Goal: Task Accomplishment & Management: Complete application form

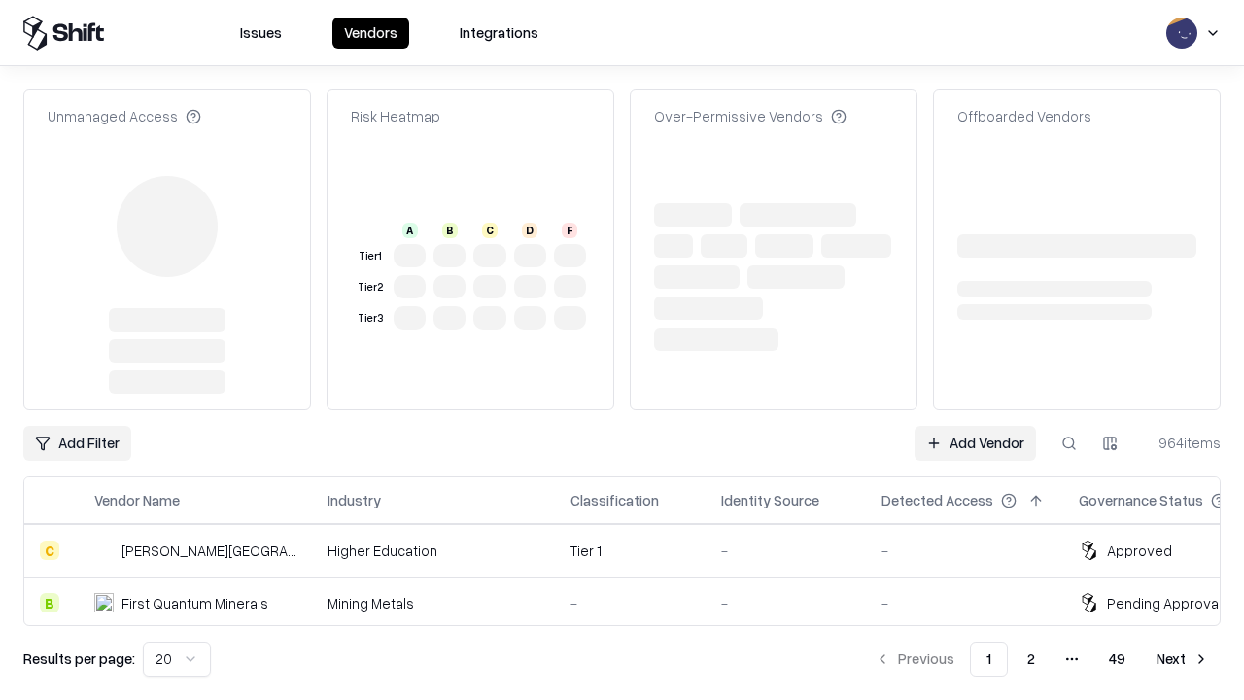
click at [975, 426] on link "Add Vendor" at bounding box center [975, 443] width 121 height 35
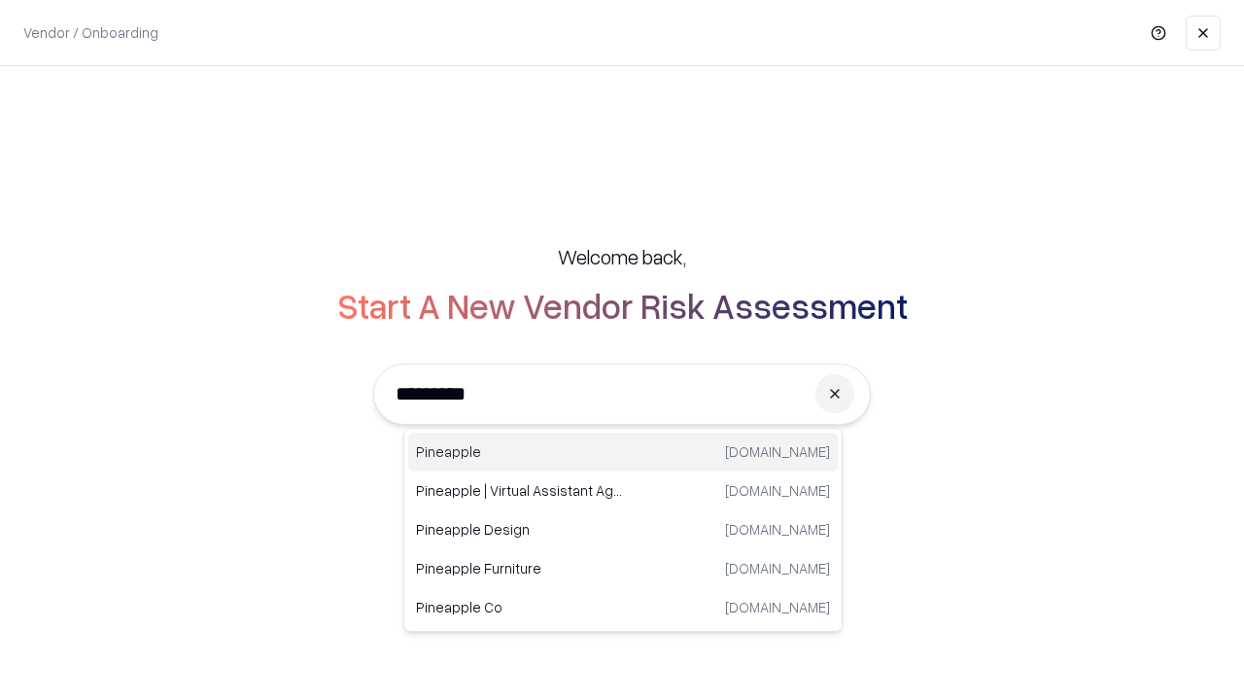
click at [623, 452] on div "Pineapple [DOMAIN_NAME]" at bounding box center [623, 451] width 430 height 39
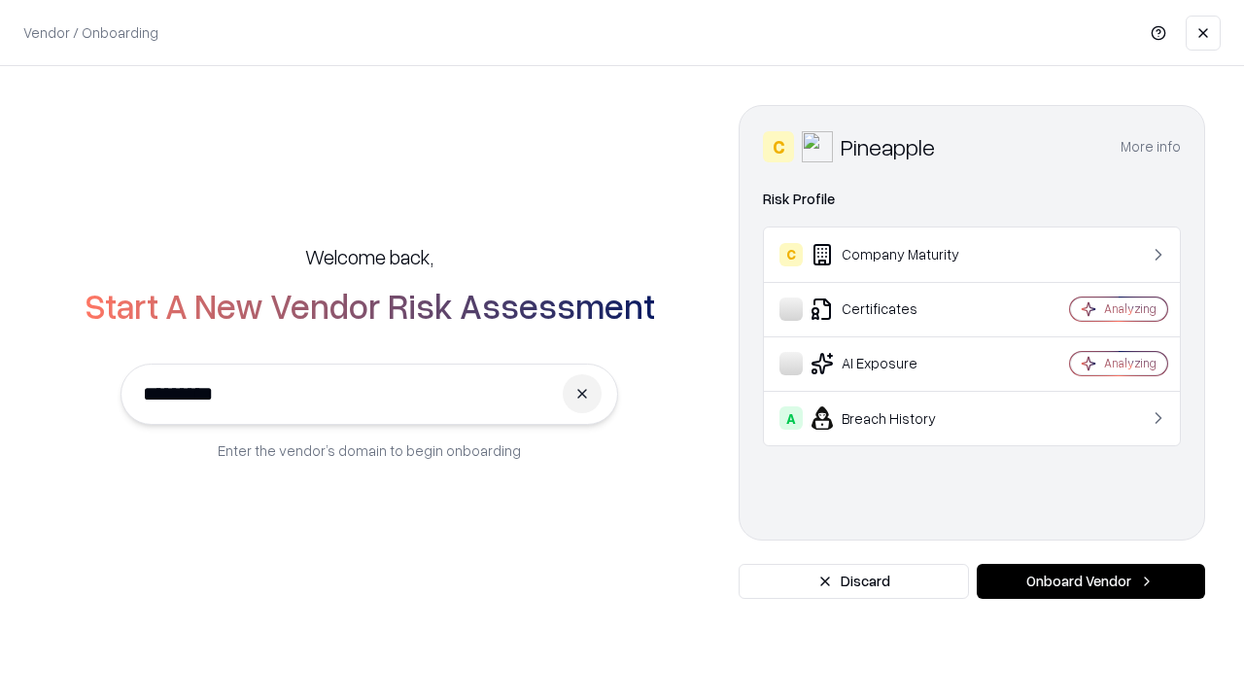
type input "*********"
click at [1090, 581] on button "Onboard Vendor" at bounding box center [1091, 581] width 228 height 35
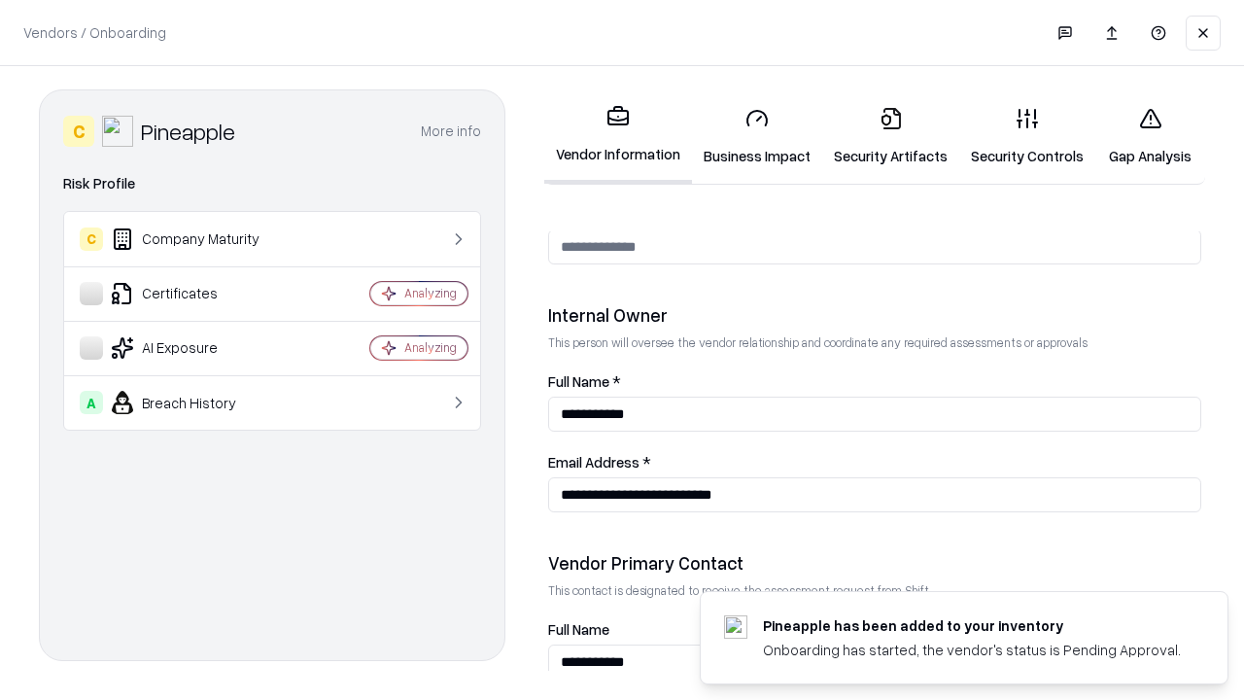
scroll to position [1007, 0]
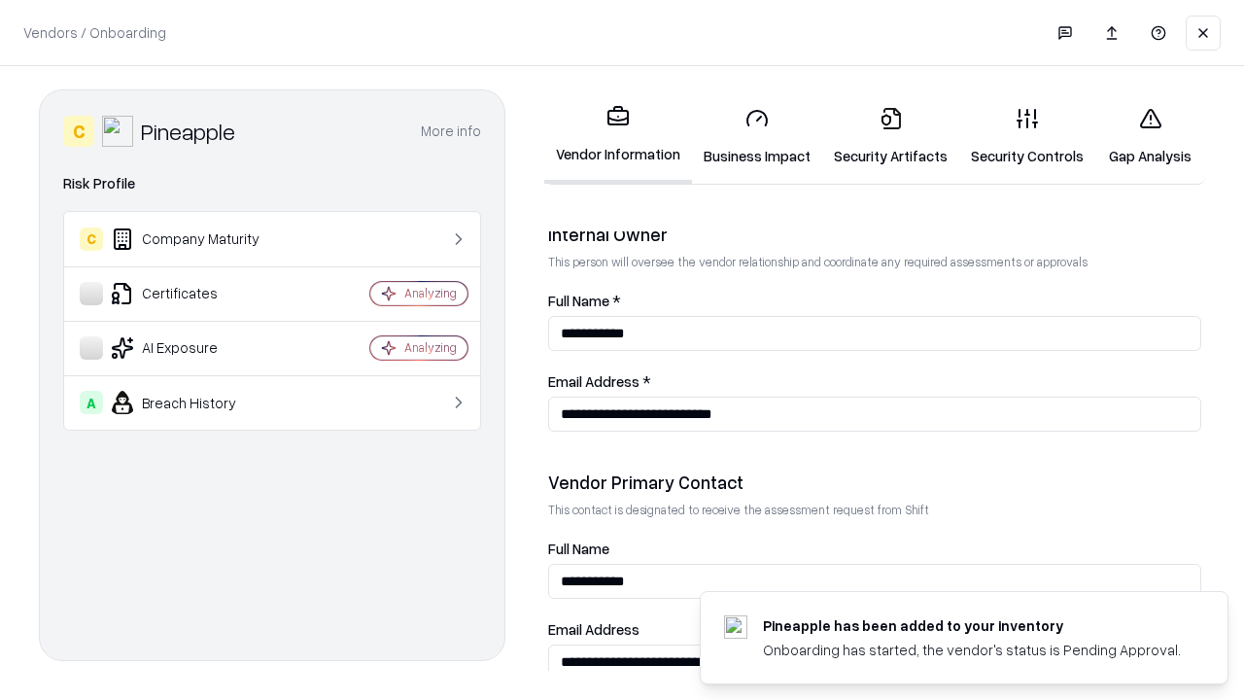
click at [757, 136] on link "Business Impact" at bounding box center [757, 136] width 130 height 90
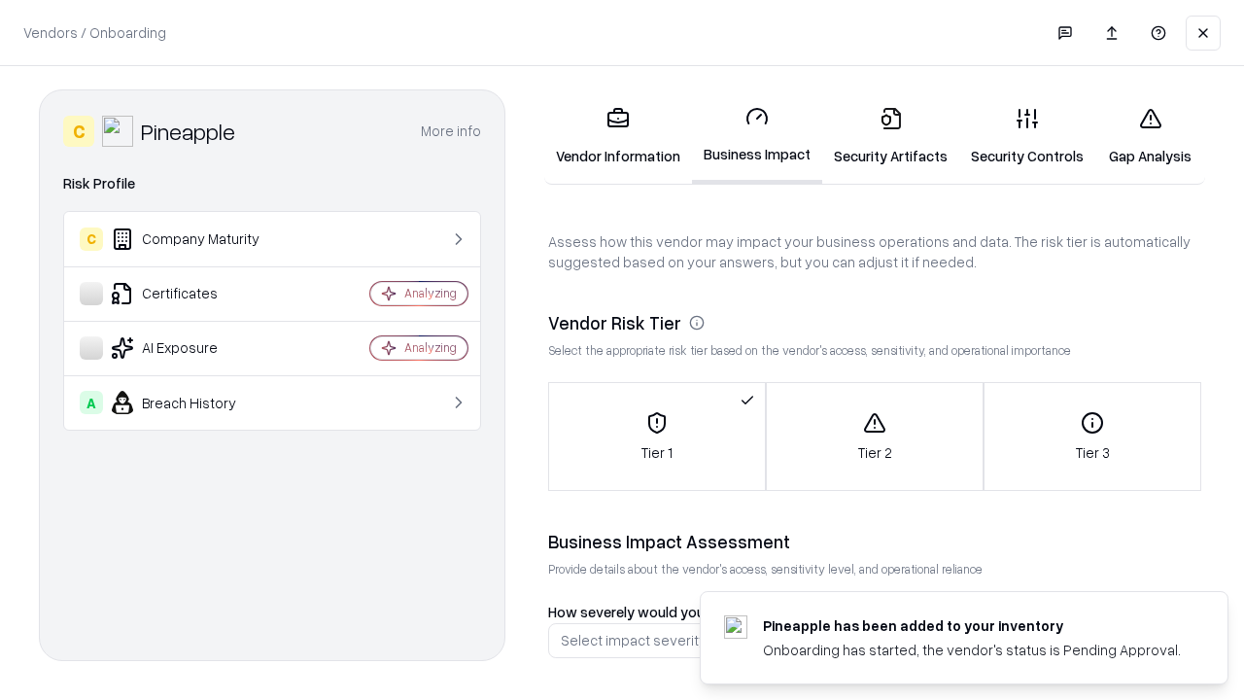
click at [1150, 136] on link "Gap Analysis" at bounding box center [1150, 136] width 110 height 90
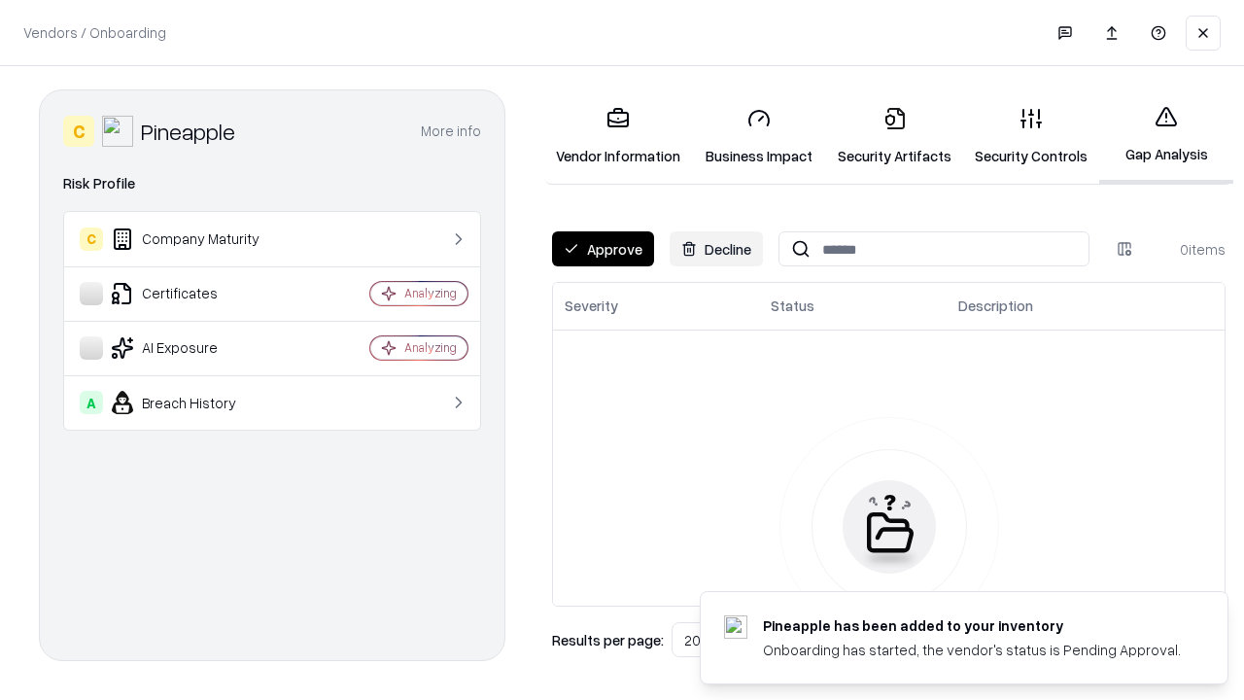
click at [603, 249] on button "Approve" at bounding box center [603, 248] width 102 height 35
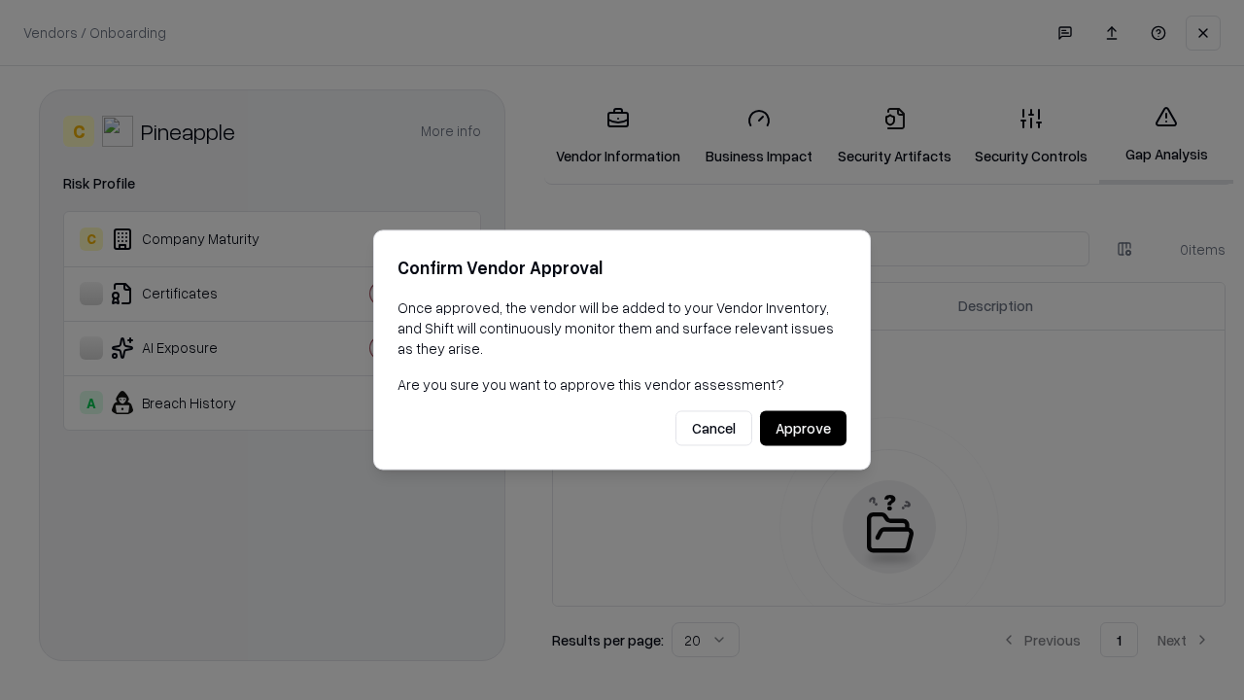
click at [803, 428] on button "Approve" at bounding box center [803, 428] width 86 height 35
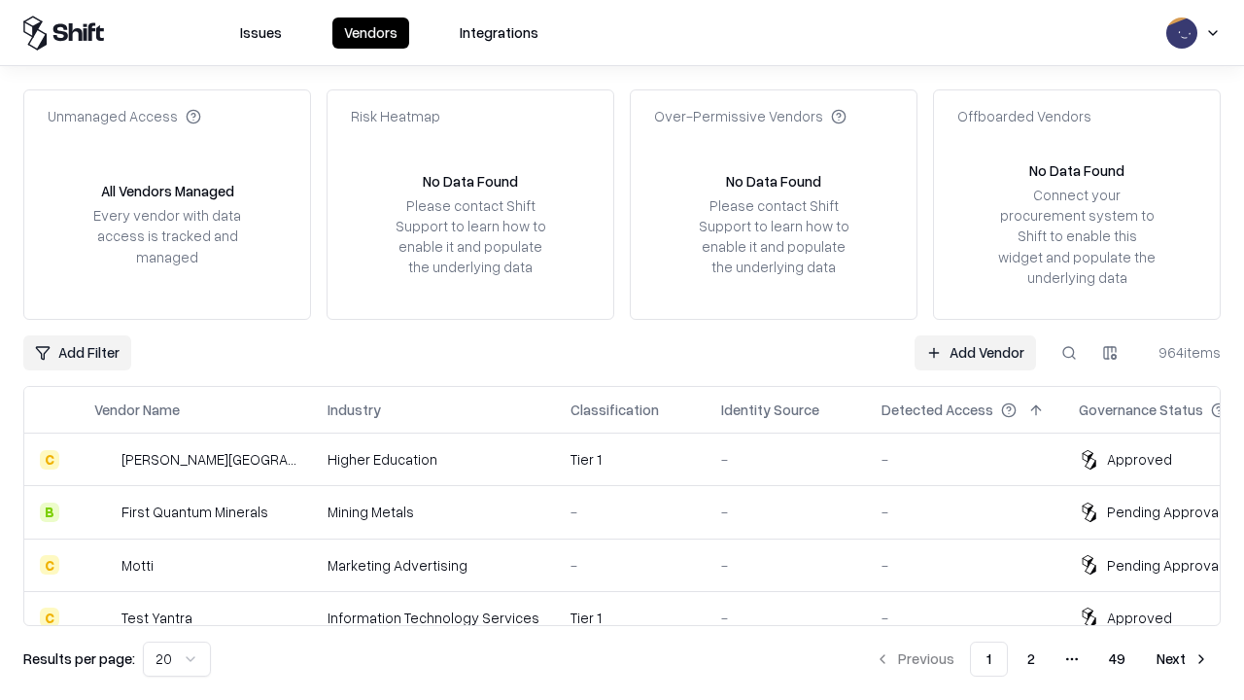
type input "*********"
click at [975, 352] on link "Add Vendor" at bounding box center [975, 352] width 121 height 35
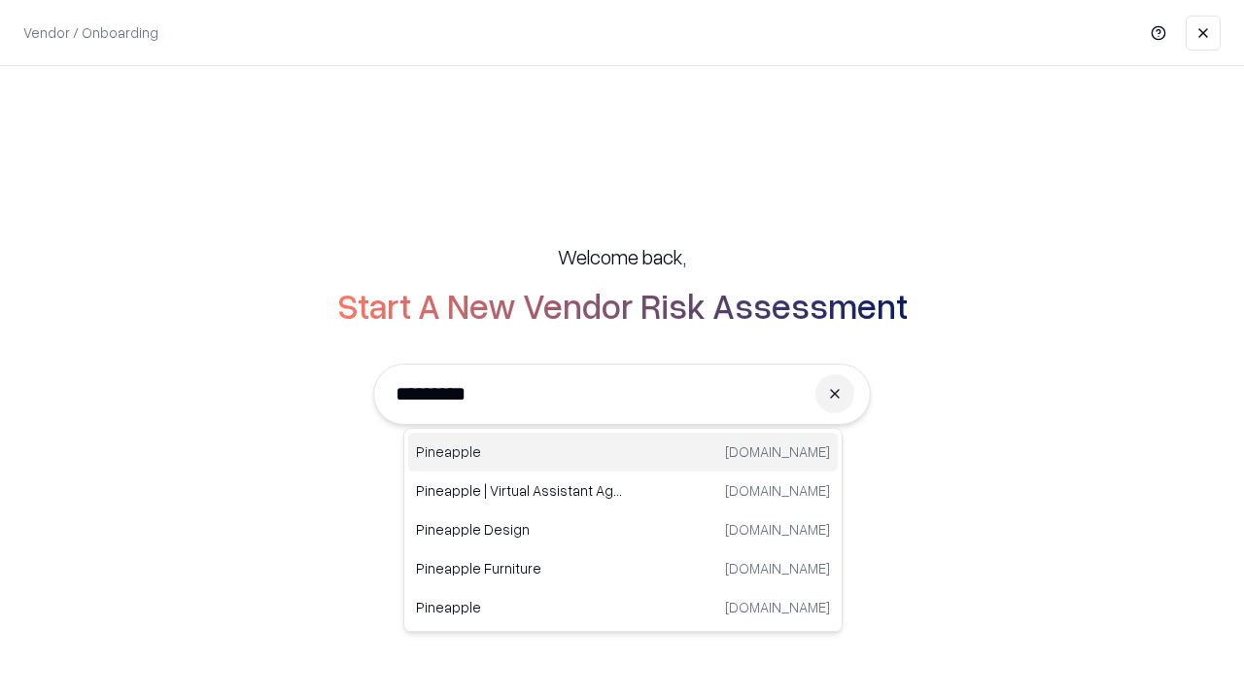
click at [623, 452] on div "Pineapple [DOMAIN_NAME]" at bounding box center [623, 451] width 430 height 39
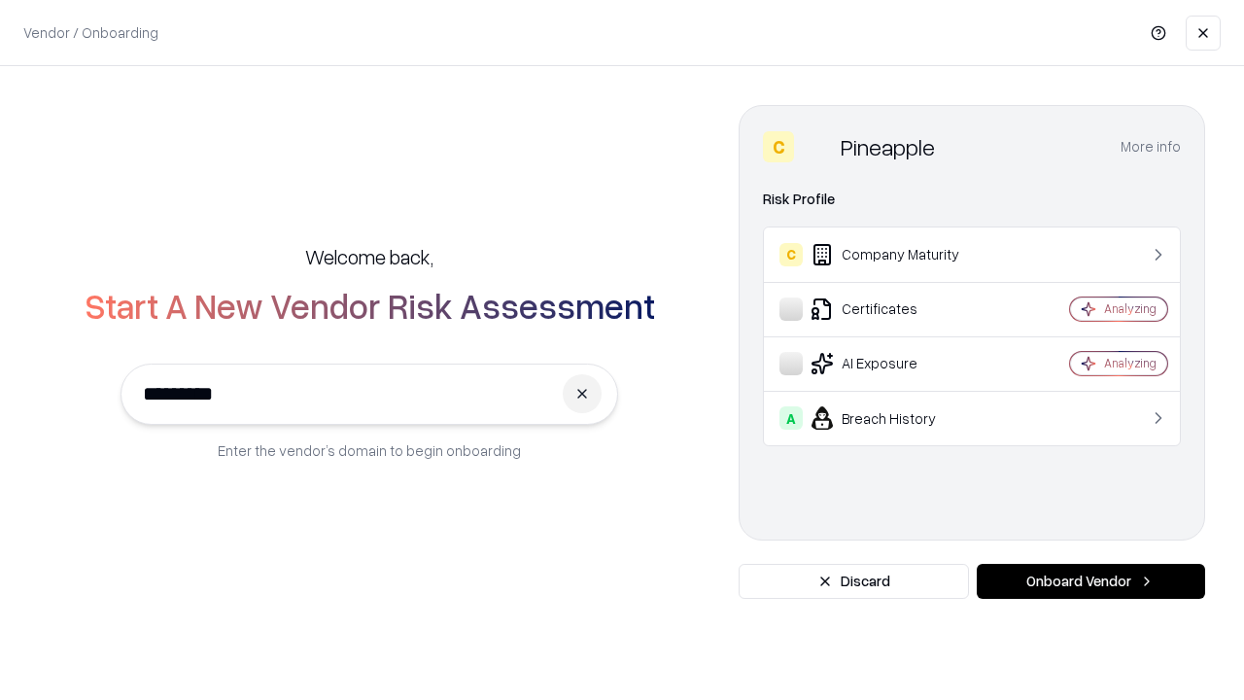
type input "*********"
click at [1090, 581] on button "Onboard Vendor" at bounding box center [1091, 581] width 228 height 35
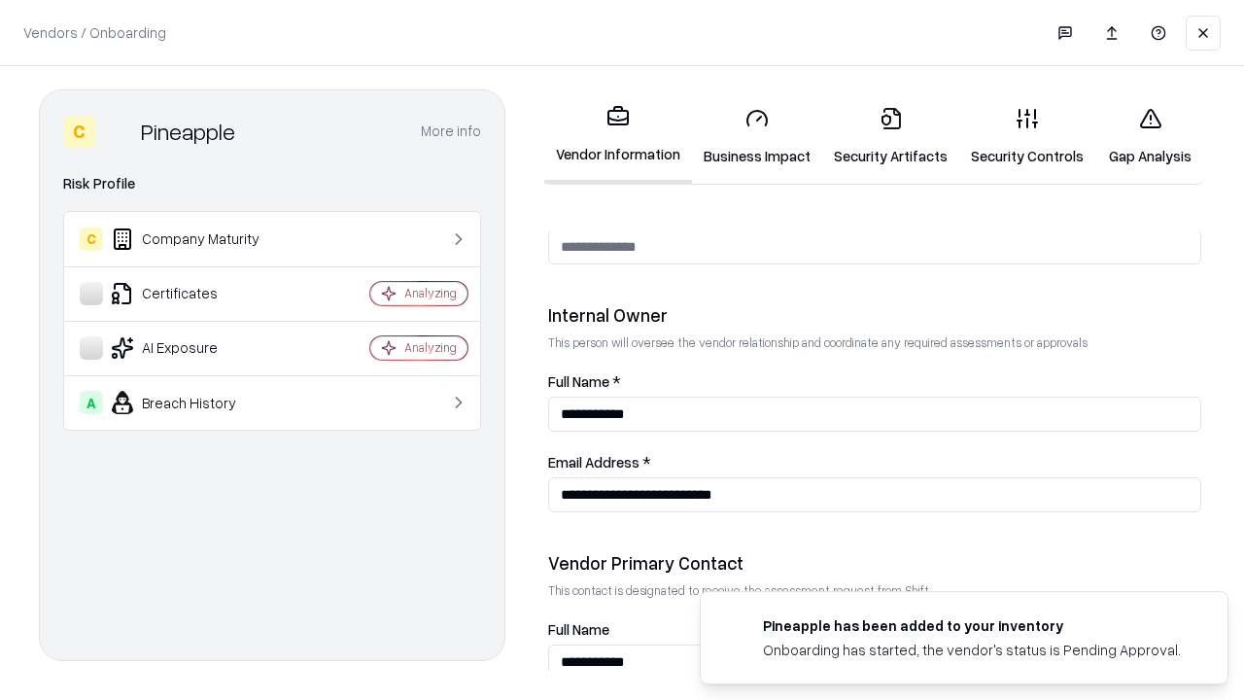
scroll to position [1007, 0]
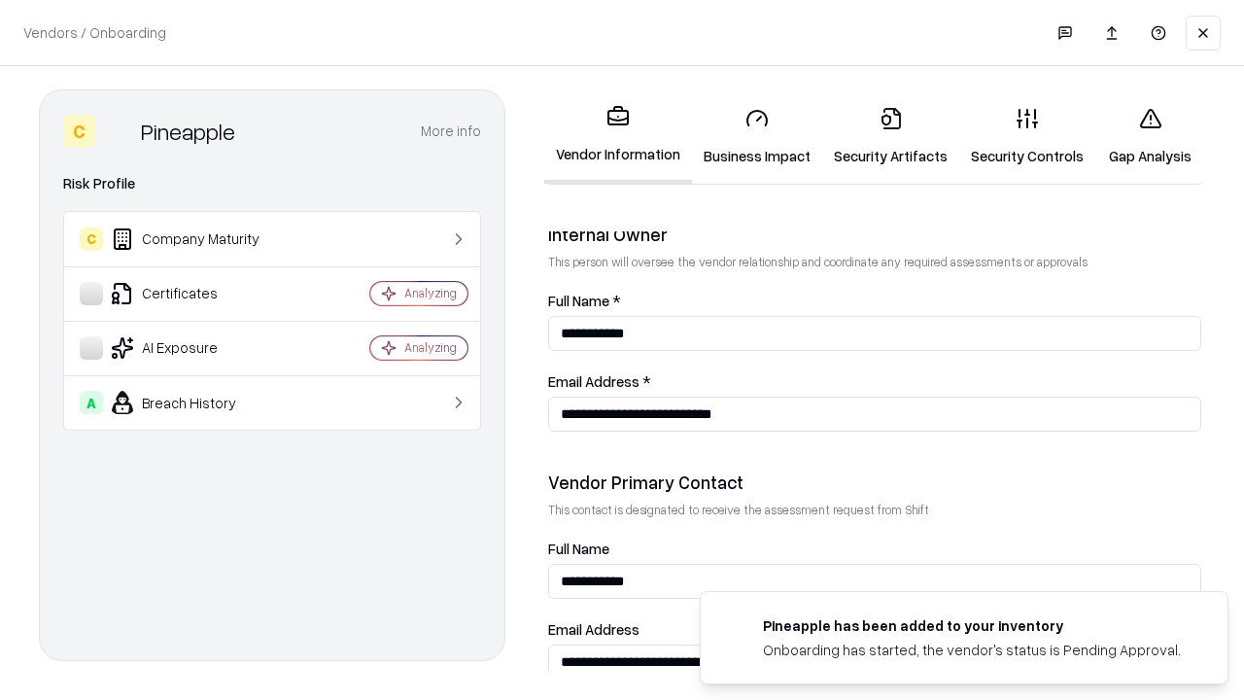
click at [1150, 136] on link "Gap Analysis" at bounding box center [1150, 136] width 110 height 90
